Goal: Transaction & Acquisition: Purchase product/service

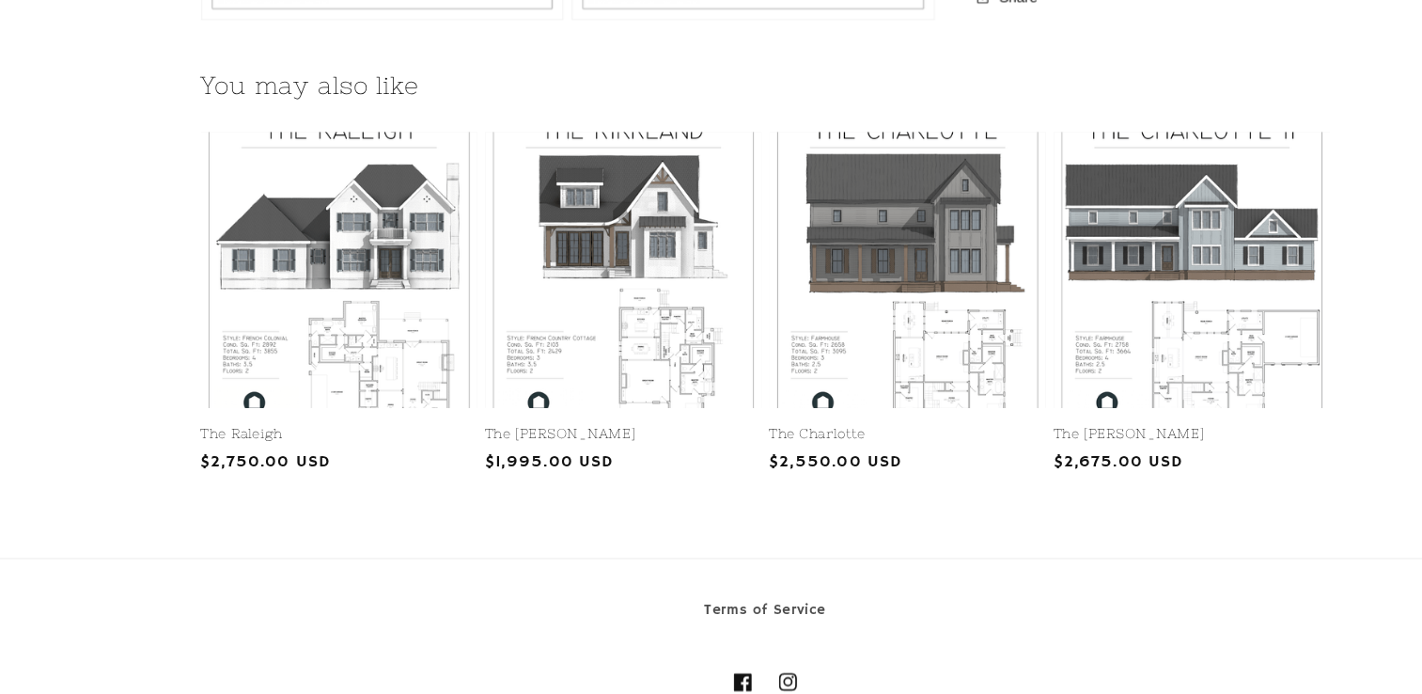
scroll to position [1932, 0]
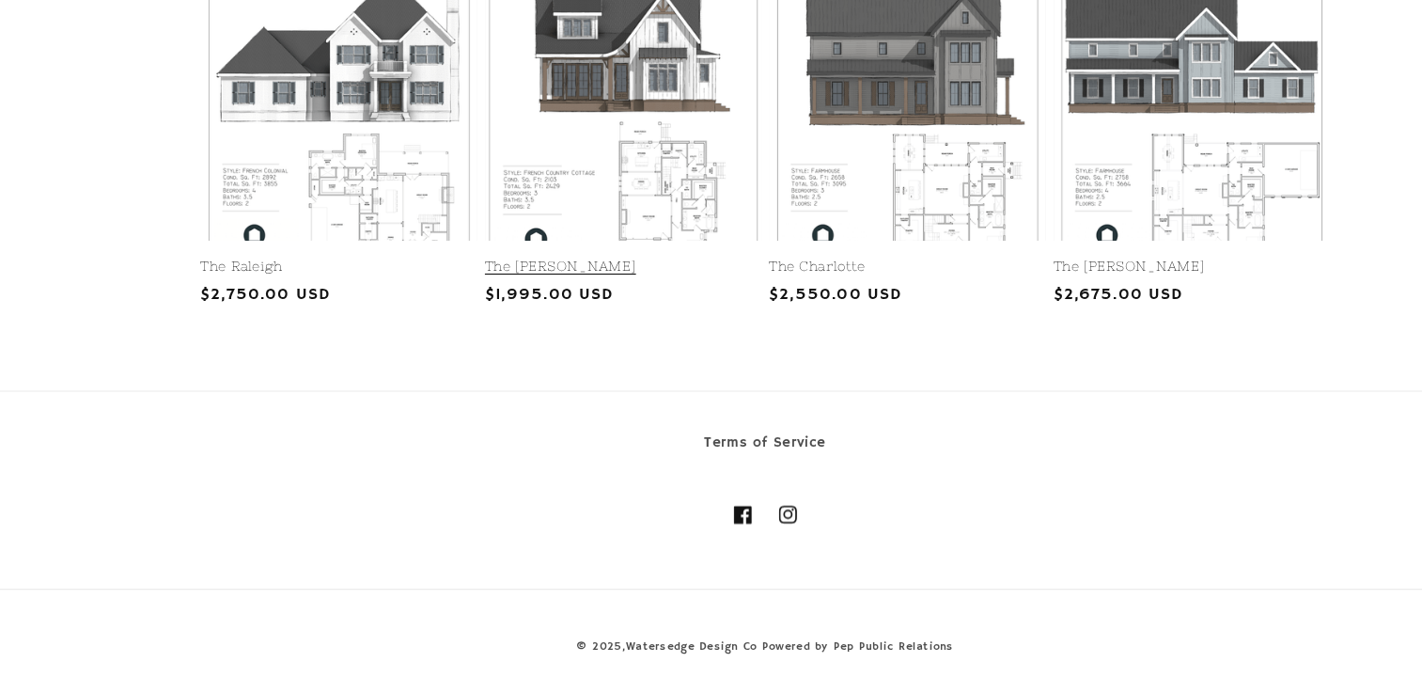
click at [575, 294] on link "The [PERSON_NAME]" at bounding box center [581, 302] width 253 height 16
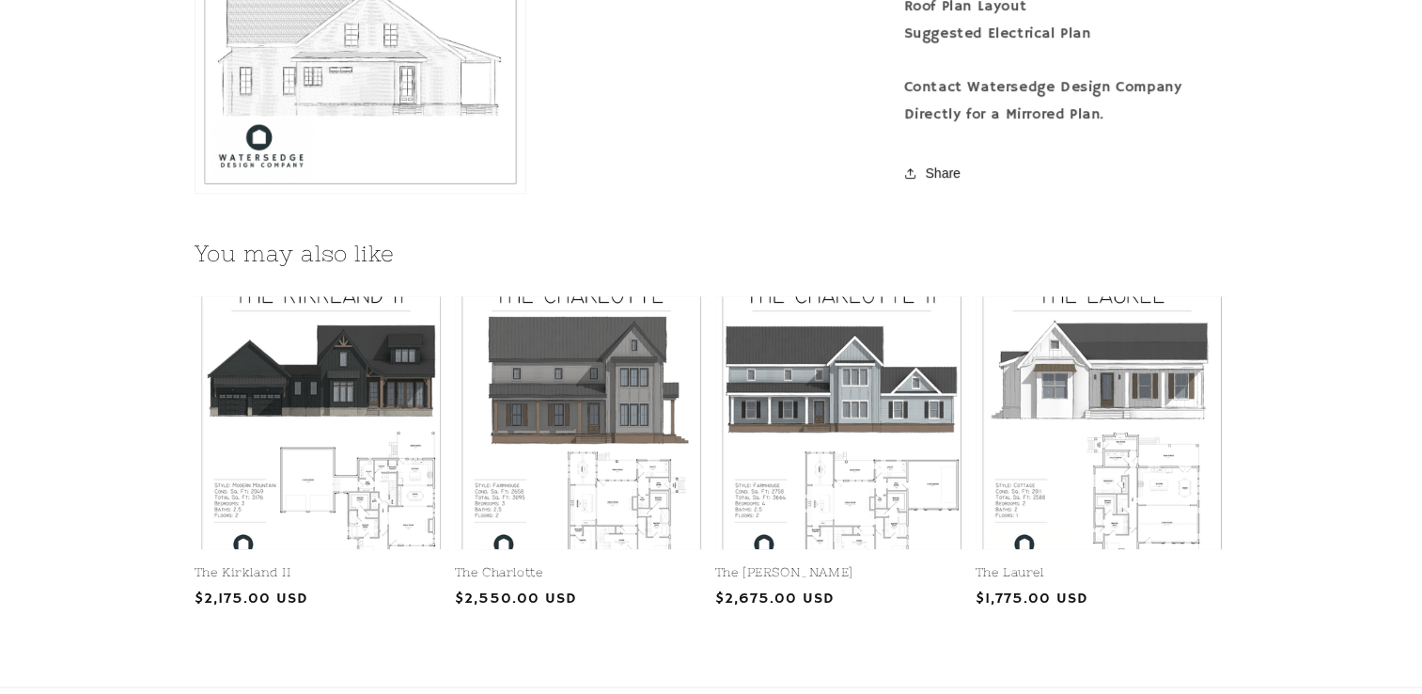
scroll to position [2256, 0]
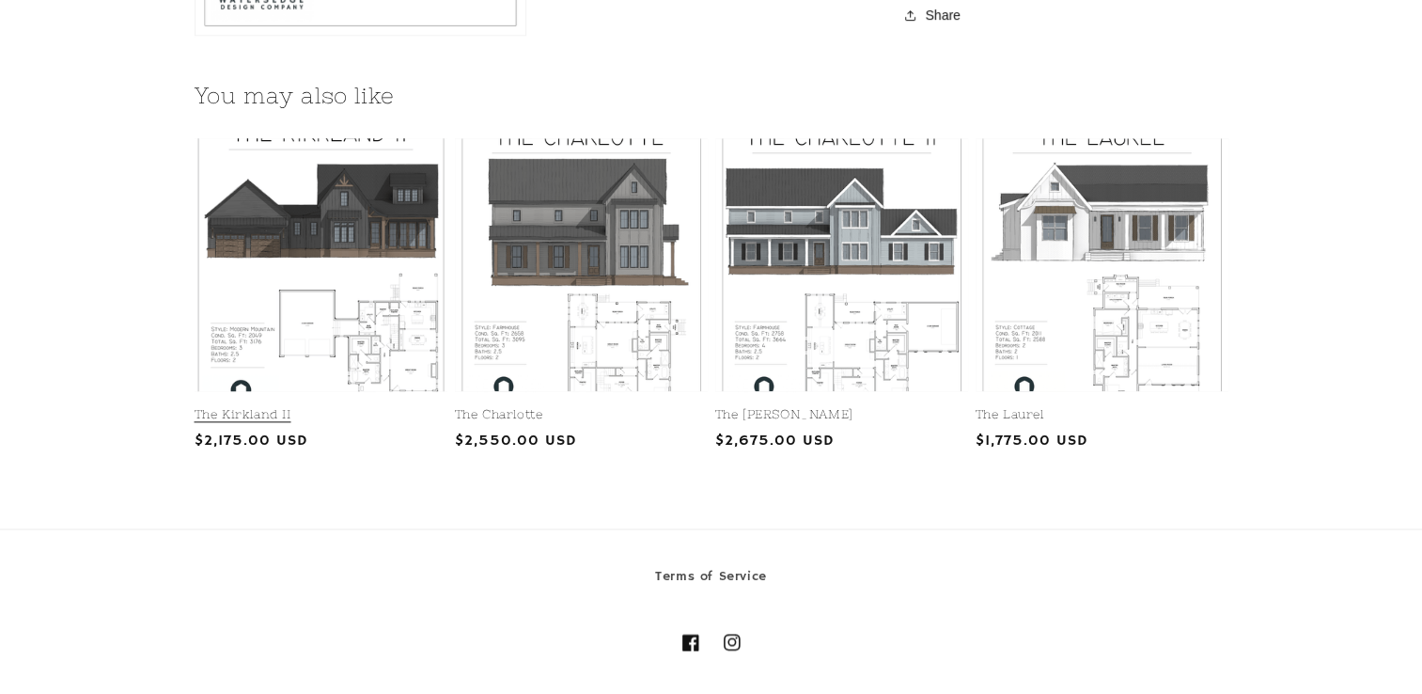
click at [352, 407] on link "The Kirkland II" at bounding box center [321, 415] width 253 height 16
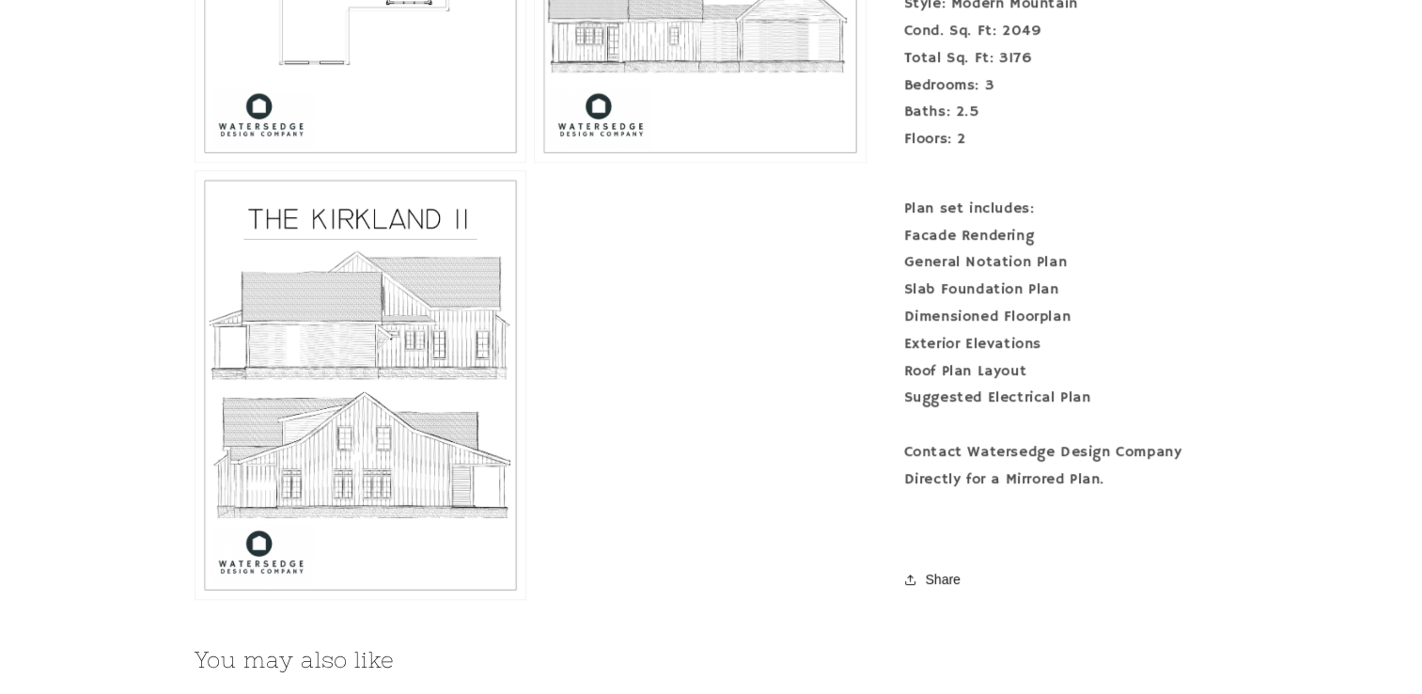
scroll to position [2068, 0]
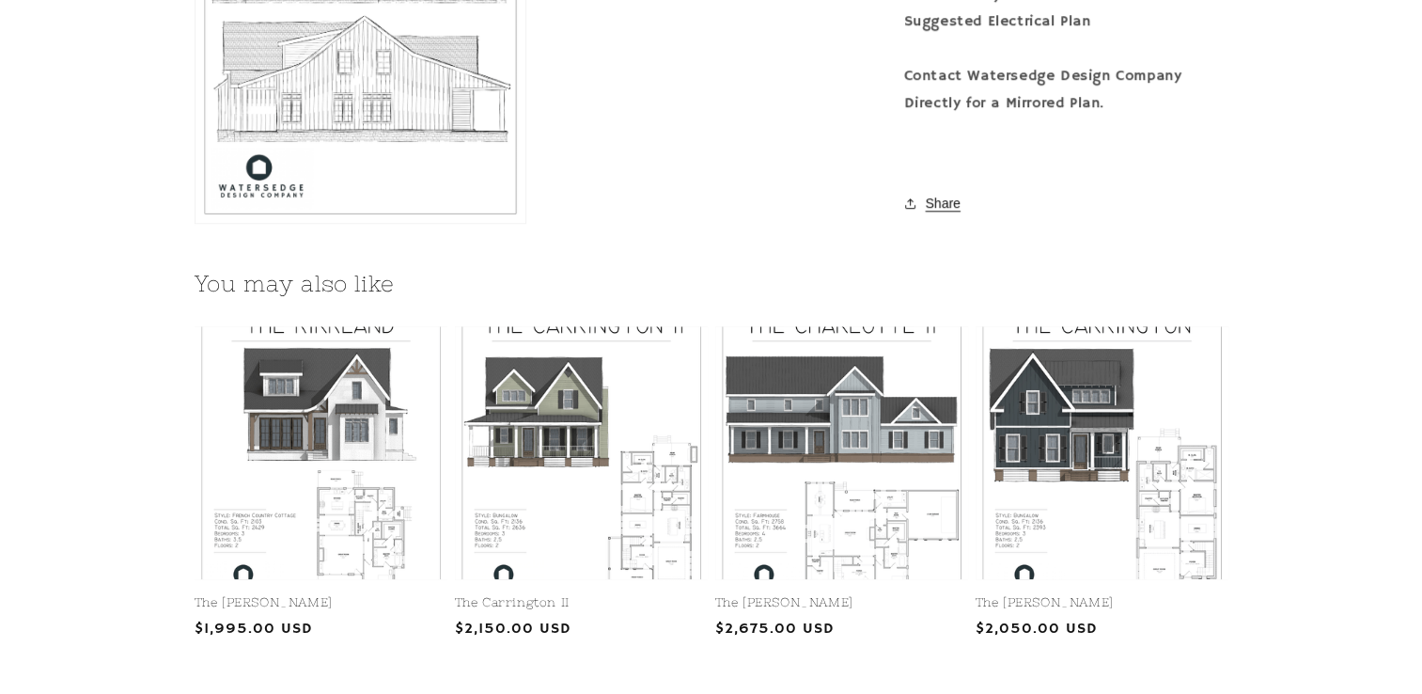
click at [940, 200] on button "Share" at bounding box center [935, 202] width 62 height 41
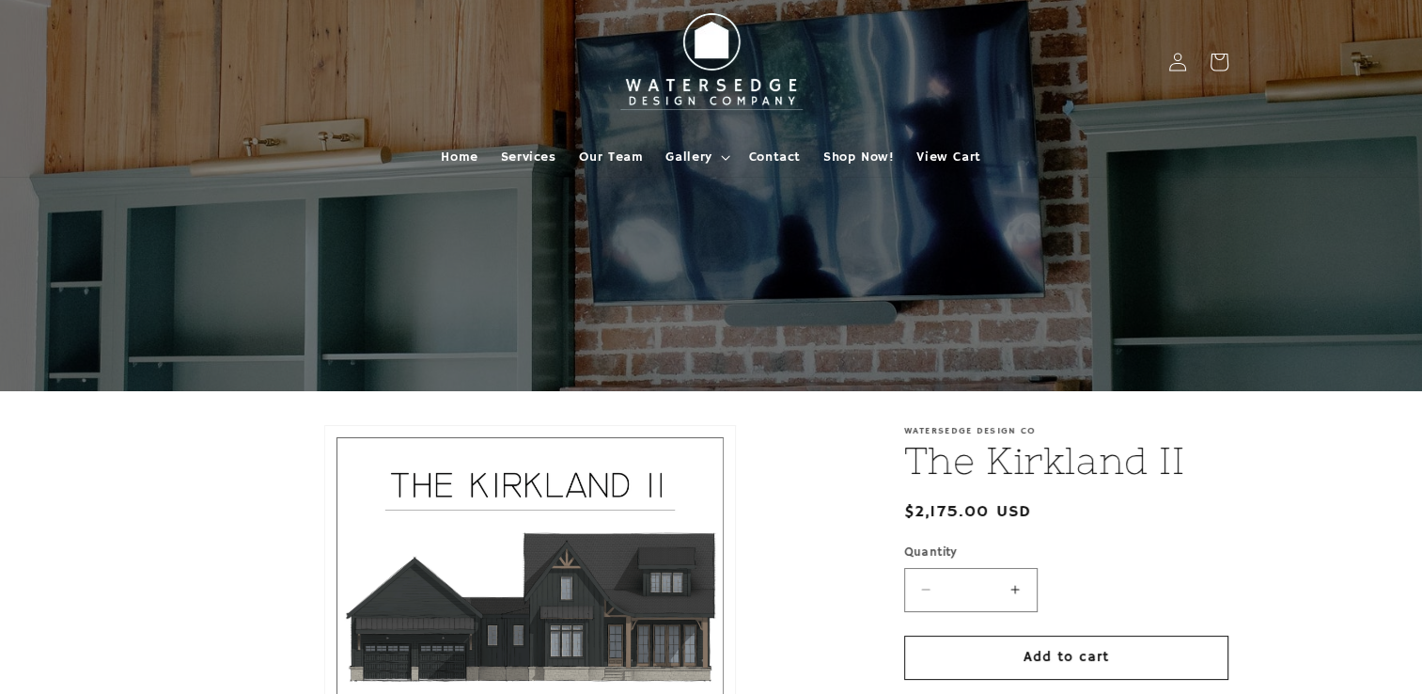
scroll to position [0, 0]
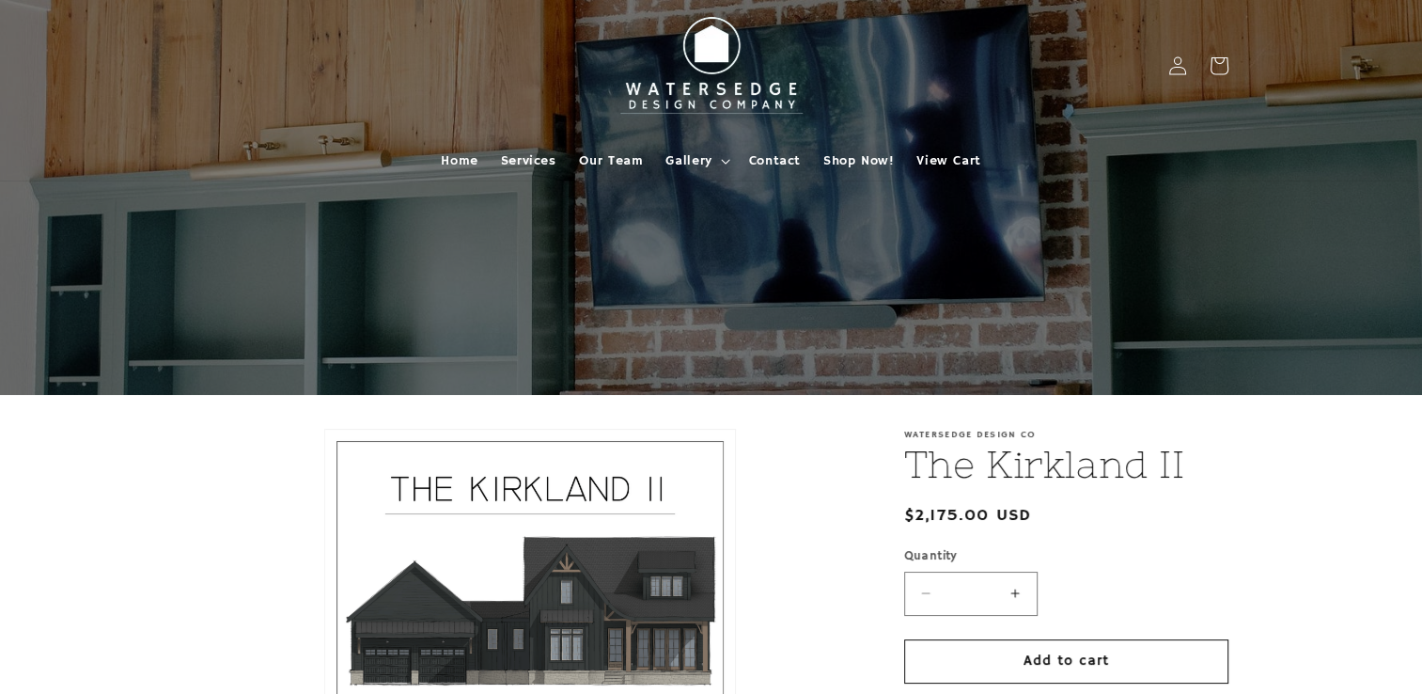
drag, startPoint x: 1277, startPoint y: 0, endPoint x: 305, endPoint y: 565, distance: 1125.0
